Goal: Information Seeking & Learning: Learn about a topic

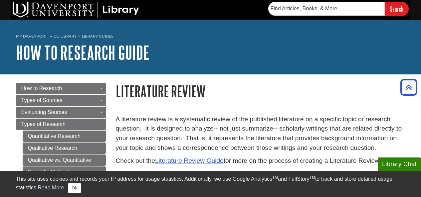
scroll to position [156, 0]
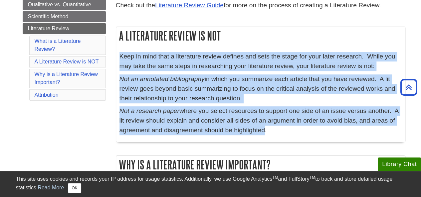
click at [292, 103] on p "Not an annotated bibliography in which you summarize each article that you have…" at bounding box center [260, 89] width 282 height 29
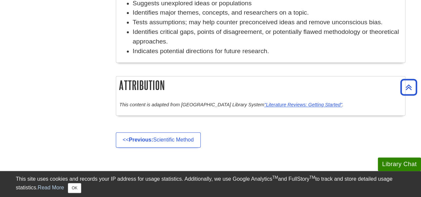
scroll to position [387, 0]
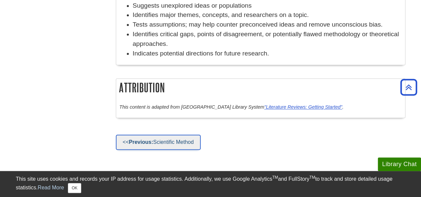
click at [159, 141] on link "<< Previous: Scientific Method" at bounding box center [158, 142] width 85 height 15
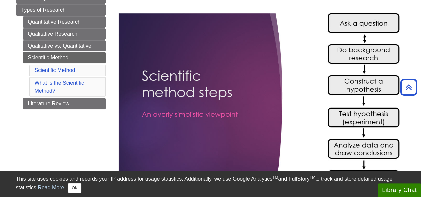
scroll to position [116, 0]
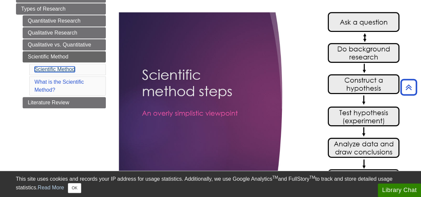
click at [68, 69] on link "Scientific Method" at bounding box center [55, 70] width 41 height 6
